Goal: Transaction & Acquisition: Subscribe to service/newsletter

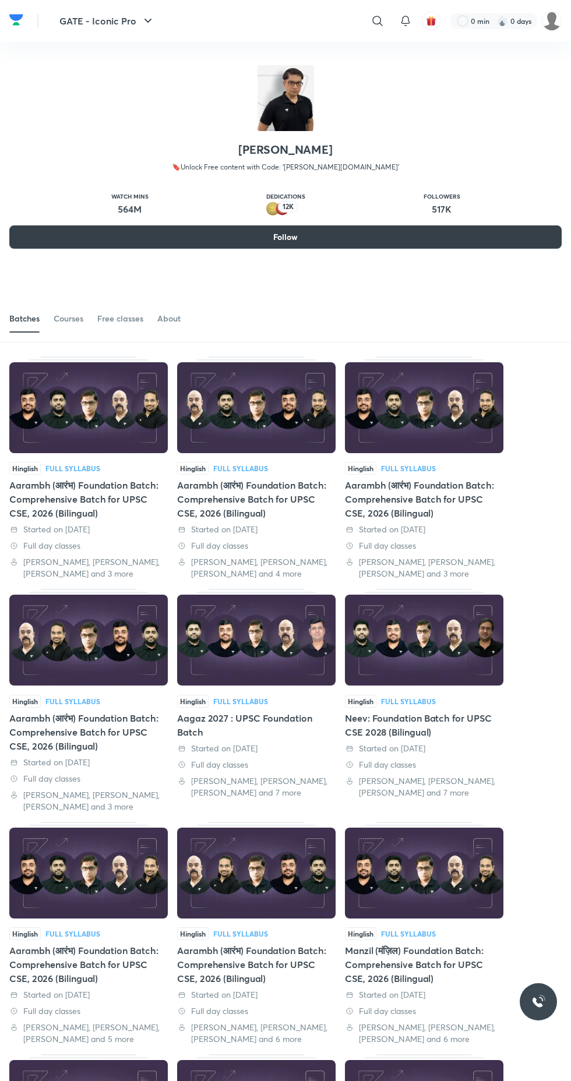
click at [364, 238] on button "Follow" at bounding box center [285, 236] width 552 height 23
click at [315, 241] on button "Follow" at bounding box center [285, 236] width 552 height 23
click at [69, 318] on div "Courses" at bounding box center [69, 319] width 30 height 12
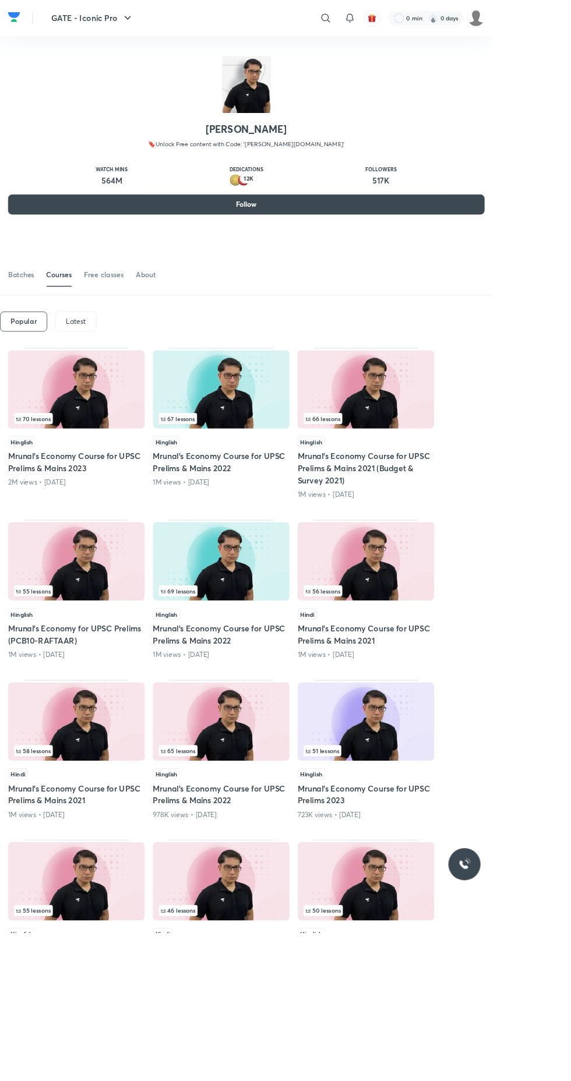
click at [87, 372] on p "Latest" at bounding box center [87, 372] width 23 height 9
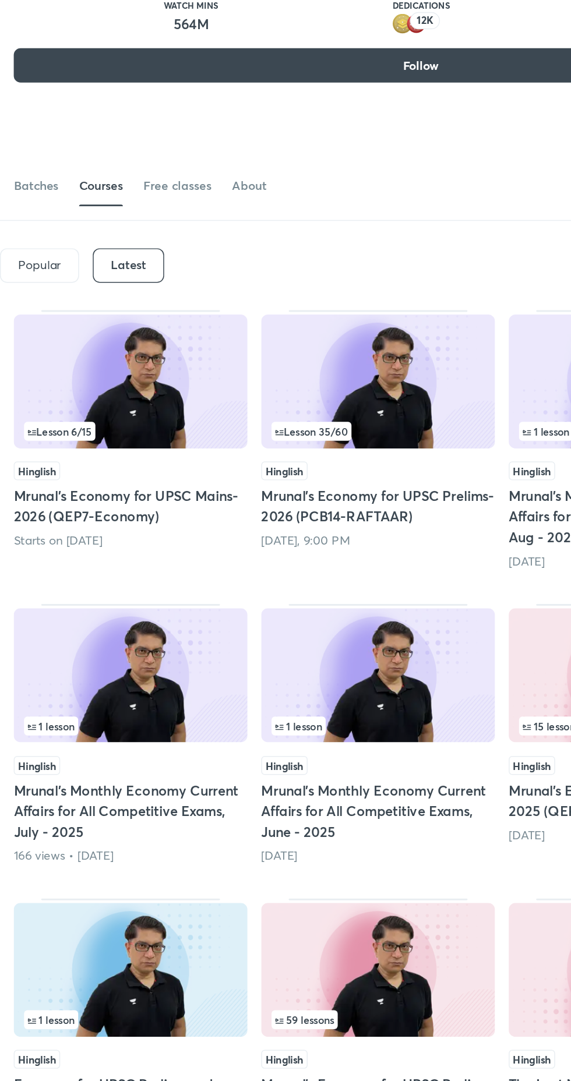
click at [95, 494] on img at bounding box center [88, 451] width 158 height 91
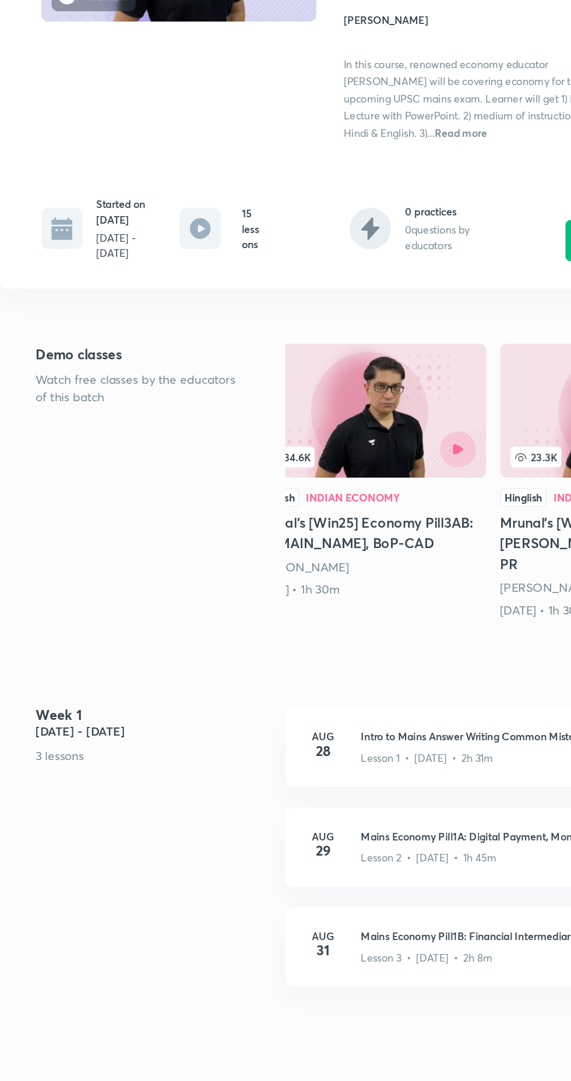
scroll to position [0, 284]
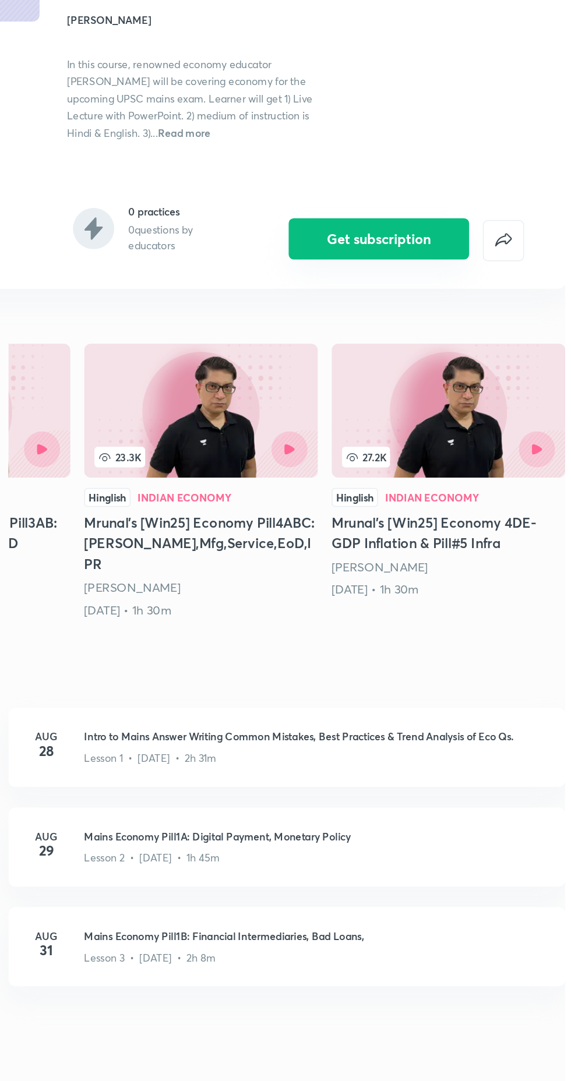
click at [477, 354] on button "Get subscription" at bounding box center [444, 355] width 122 height 28
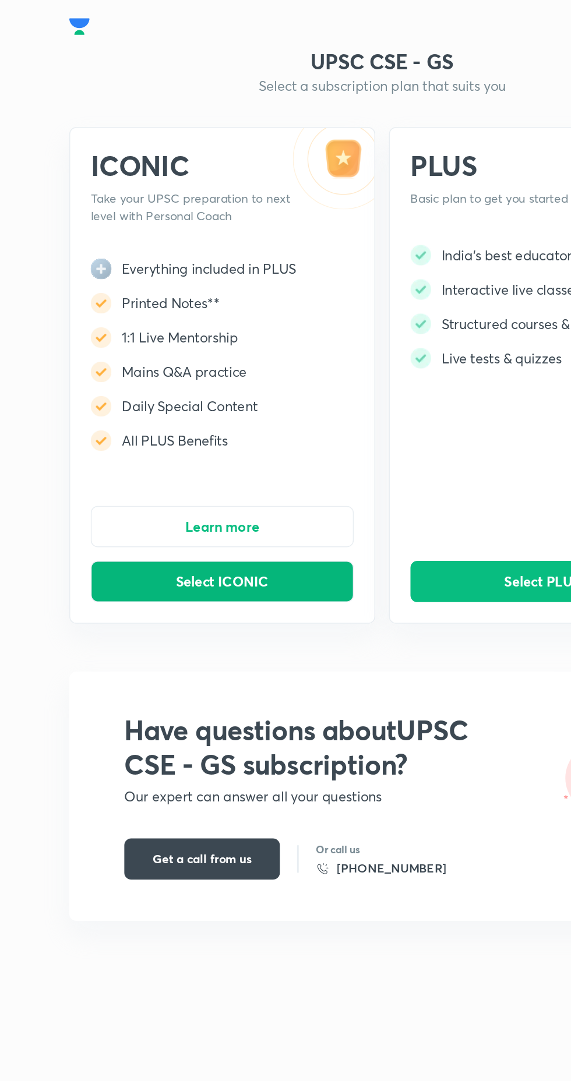
click at [182, 393] on span "Select ICONIC" at bounding box center [177, 395] width 63 height 12
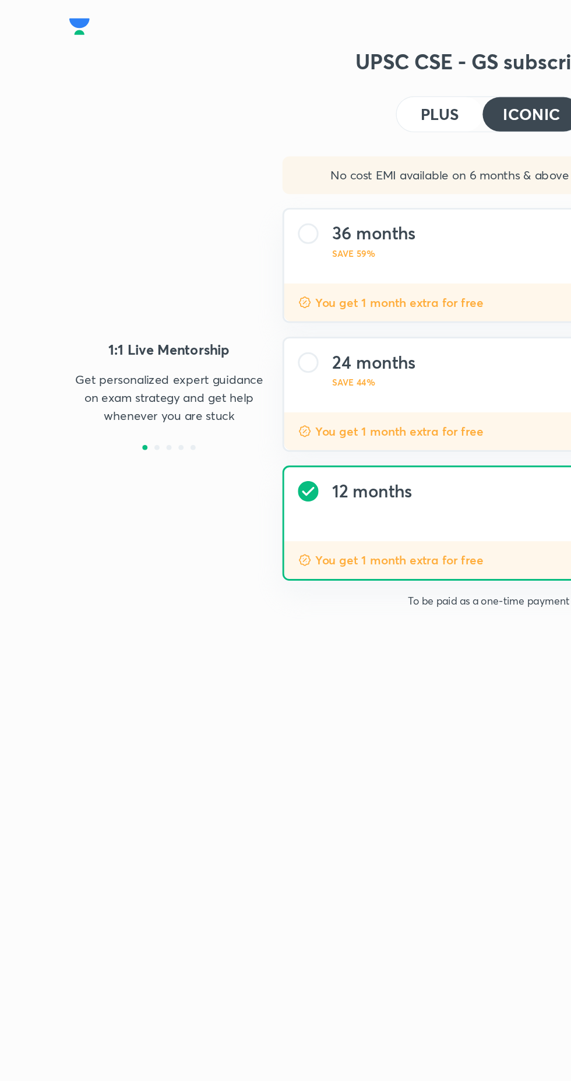
type input "PD10"
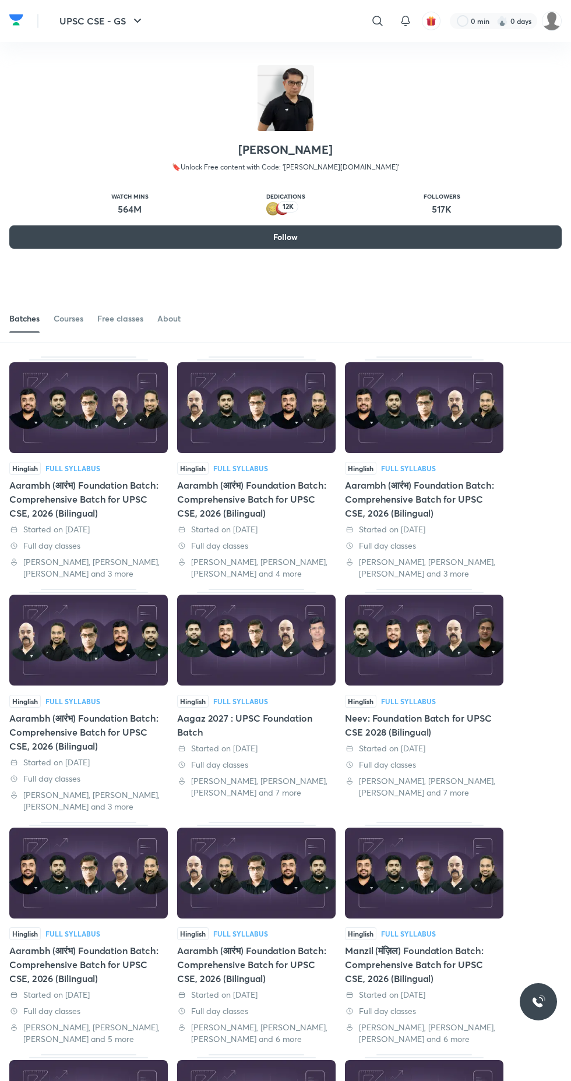
click at [429, 419] on img at bounding box center [424, 407] width 158 height 91
click at [241, 238] on button "Follow" at bounding box center [285, 236] width 552 height 23
